Goal: Task Accomplishment & Management: Use online tool/utility

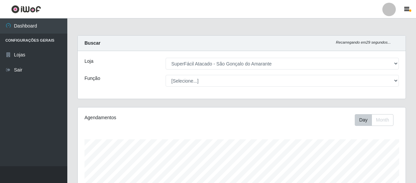
select select "408"
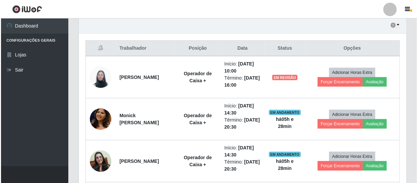
scroll to position [140, 328]
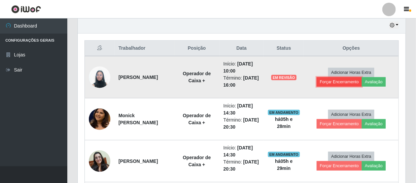
click at [341, 82] on button "Forçar Encerramento" at bounding box center [338, 81] width 45 height 9
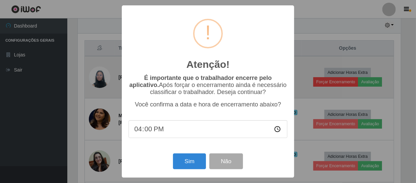
scroll to position [140, 324]
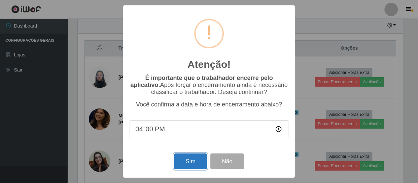
click at [193, 162] on button "Sim" at bounding box center [190, 162] width 33 height 16
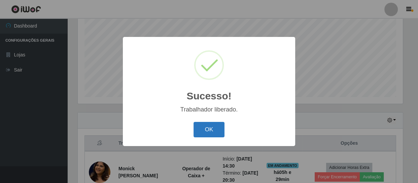
click at [197, 129] on button "OK" at bounding box center [208, 130] width 31 height 16
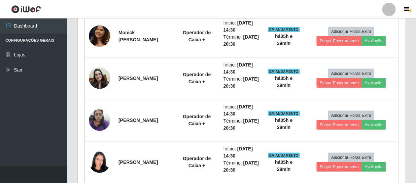
scroll to position [266, 0]
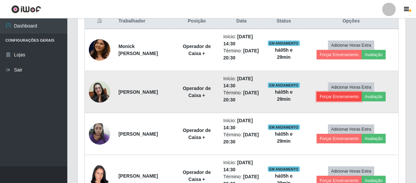
click at [343, 96] on button "Forçar Encerramento" at bounding box center [338, 96] width 45 height 9
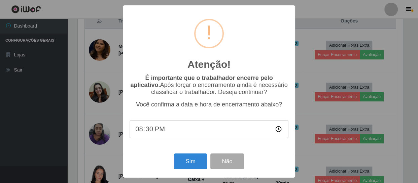
click at [277, 131] on input "20:30" at bounding box center [208, 129] width 159 height 18
type input "20:00"
click at [188, 161] on button "Sim" at bounding box center [190, 162] width 33 height 16
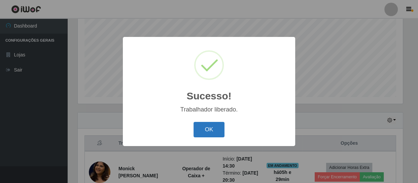
click at [210, 126] on button "OK" at bounding box center [208, 130] width 31 height 16
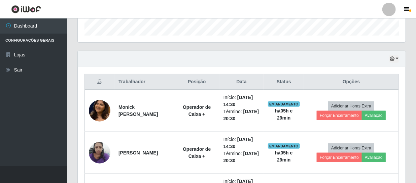
scroll to position [204, 0]
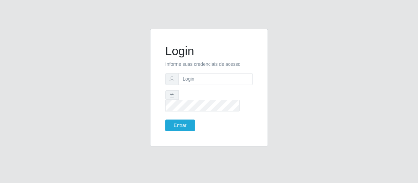
type input "[EMAIL_ADDRESS][DOMAIN_NAME]"
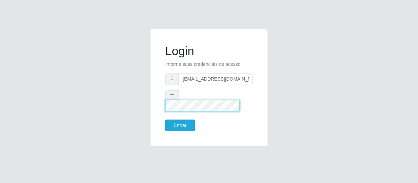
click at [165, 120] on button "Entrar" at bounding box center [180, 126] width 30 height 12
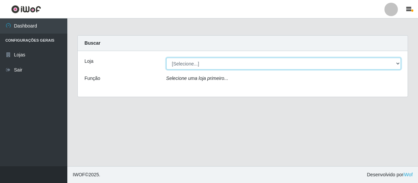
click at [393, 63] on select "[Selecione...] SuperFácil Atacado - São Gonçalo do Amarante" at bounding box center [283, 64] width 235 height 12
select select "408"
click at [166, 58] on select "[Selecione...] SuperFácil Atacado - São Gonçalo do Amarante" at bounding box center [283, 64] width 235 height 12
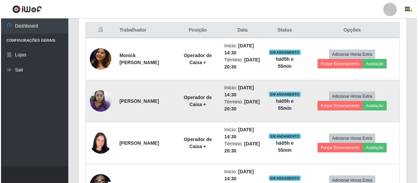
scroll to position [275, 0]
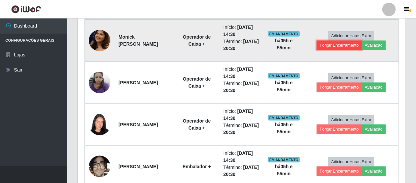
click at [350, 45] on button "Forçar Encerramento" at bounding box center [338, 45] width 45 height 9
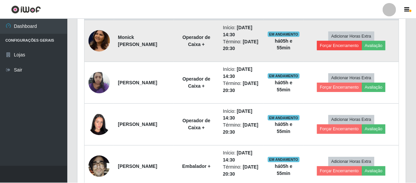
scroll to position [140, 324]
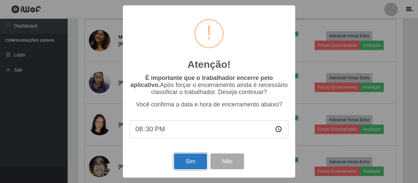
click at [193, 161] on button "Sim" at bounding box center [190, 162] width 33 height 16
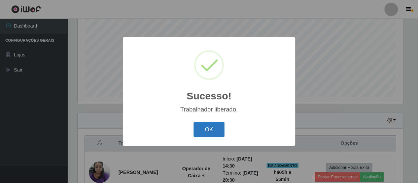
click at [212, 128] on button "OK" at bounding box center [208, 130] width 31 height 16
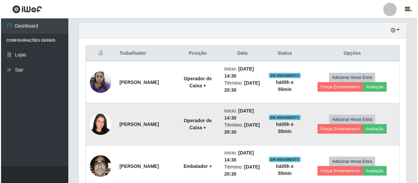
scroll to position [235, 0]
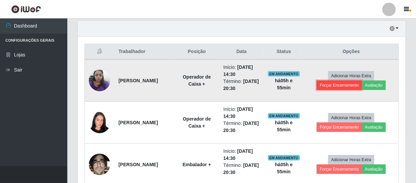
click at [335, 84] on button "Forçar Encerramento" at bounding box center [338, 85] width 45 height 9
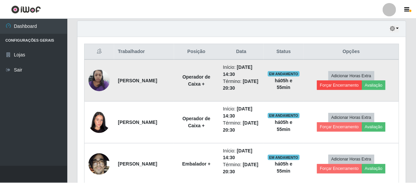
scroll to position [140, 324]
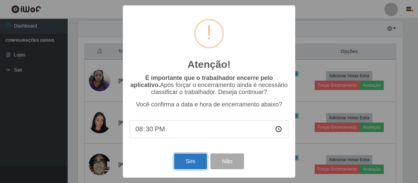
click at [197, 163] on button "Sim" at bounding box center [190, 162] width 33 height 16
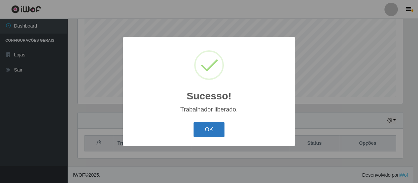
click at [207, 133] on button "OK" at bounding box center [208, 130] width 31 height 16
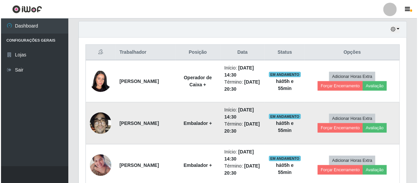
scroll to position [235, 0]
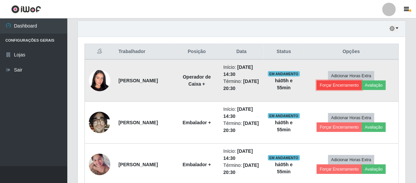
click at [331, 84] on button "Forçar Encerramento" at bounding box center [338, 85] width 45 height 9
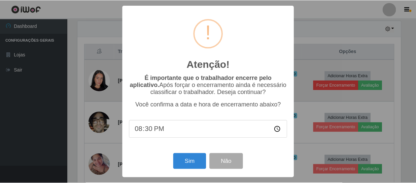
scroll to position [140, 324]
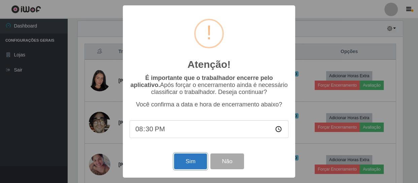
click at [193, 161] on button "Sim" at bounding box center [190, 162] width 33 height 16
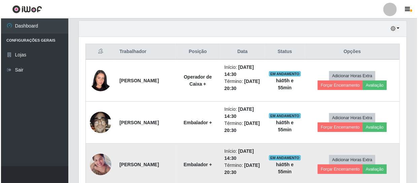
scroll to position [0, 0]
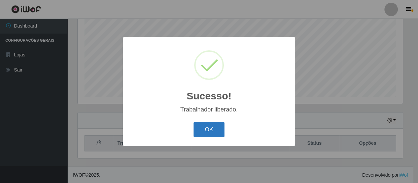
click at [211, 128] on button "OK" at bounding box center [208, 130] width 31 height 16
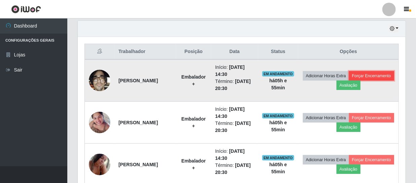
click at [349, 81] on button "Forçar Encerramento" at bounding box center [371, 75] width 45 height 9
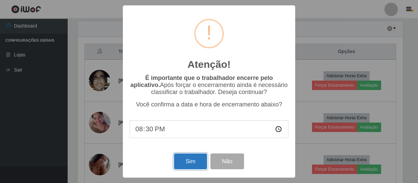
click at [183, 160] on button "Sim" at bounding box center [190, 162] width 33 height 16
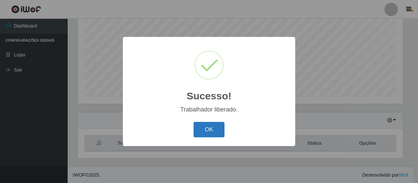
click at [197, 126] on button "OK" at bounding box center [208, 130] width 31 height 16
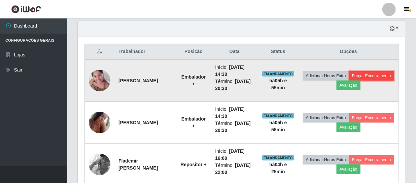
click at [349, 81] on button "Forçar Encerramento" at bounding box center [371, 75] width 45 height 9
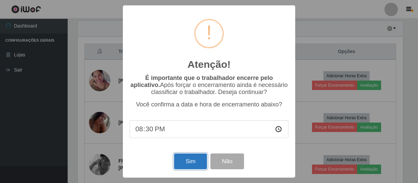
click at [194, 163] on button "Sim" at bounding box center [190, 162] width 33 height 16
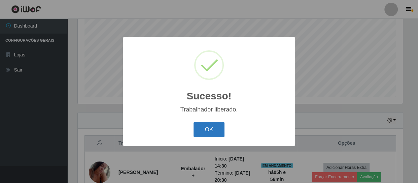
click at [213, 125] on button "OK" at bounding box center [208, 130] width 31 height 16
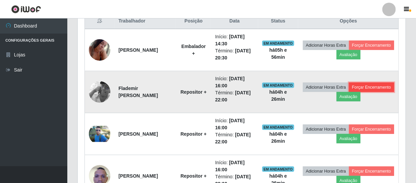
click at [349, 92] on button "Forçar Encerramento" at bounding box center [371, 87] width 45 height 9
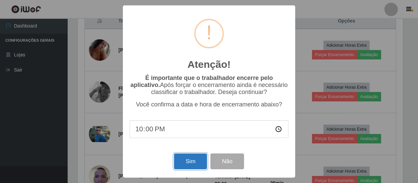
click at [188, 167] on button "Sim" at bounding box center [190, 162] width 33 height 16
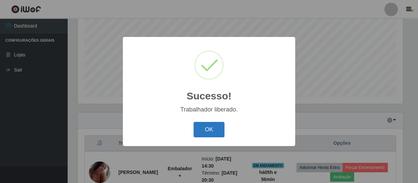
click at [208, 133] on button "OK" at bounding box center [208, 130] width 31 height 16
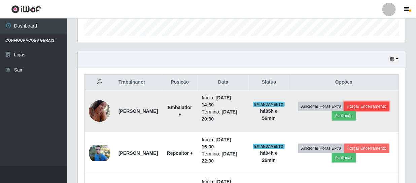
click at [344, 111] on button "Forçar Encerramento" at bounding box center [366, 106] width 45 height 9
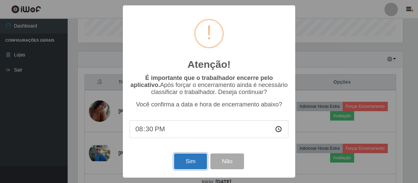
click at [191, 166] on button "Sim" at bounding box center [190, 162] width 33 height 16
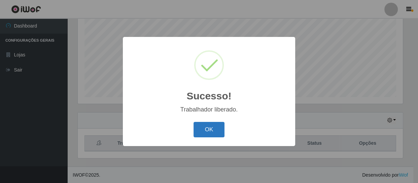
click at [211, 133] on button "OK" at bounding box center [208, 130] width 31 height 16
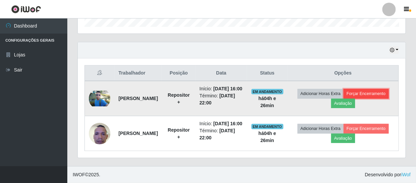
click at [343, 92] on button "Forçar Encerramento" at bounding box center [365, 93] width 45 height 9
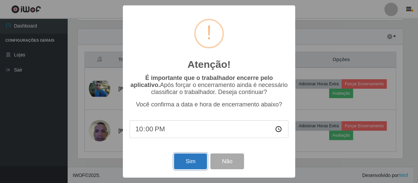
click at [184, 168] on button "Sim" at bounding box center [190, 162] width 33 height 16
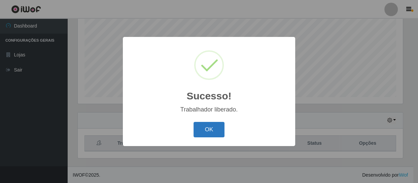
click at [215, 131] on button "OK" at bounding box center [208, 130] width 31 height 16
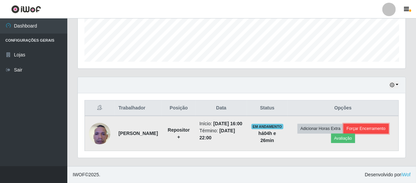
click at [343, 133] on button "Forçar Encerramento" at bounding box center [365, 128] width 45 height 9
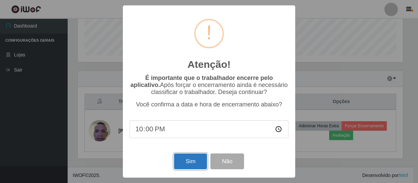
click at [202, 157] on button "Sim" at bounding box center [190, 162] width 33 height 16
